Goal: Connect with others: Connect with other users

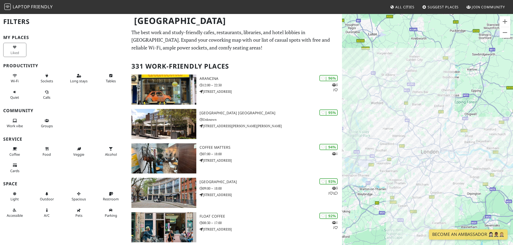
click at [482, 6] on span "Join Community" at bounding box center [488, 7] width 33 height 5
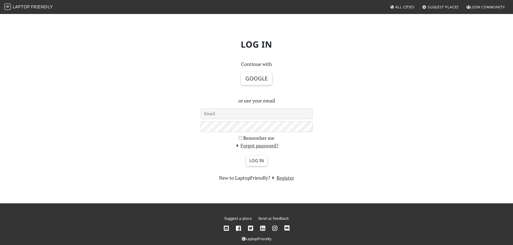
click at [315, 71] on div "Continue with Google or use your email Remember me Forgot password? Log in New …" at bounding box center [256, 121] width 118 height 122
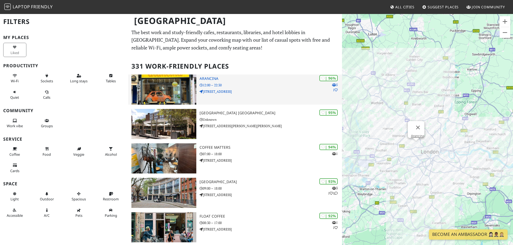
click at [164, 83] on img at bounding box center [163, 90] width 65 height 30
